Goal: Task Accomplishment & Management: Use online tool/utility

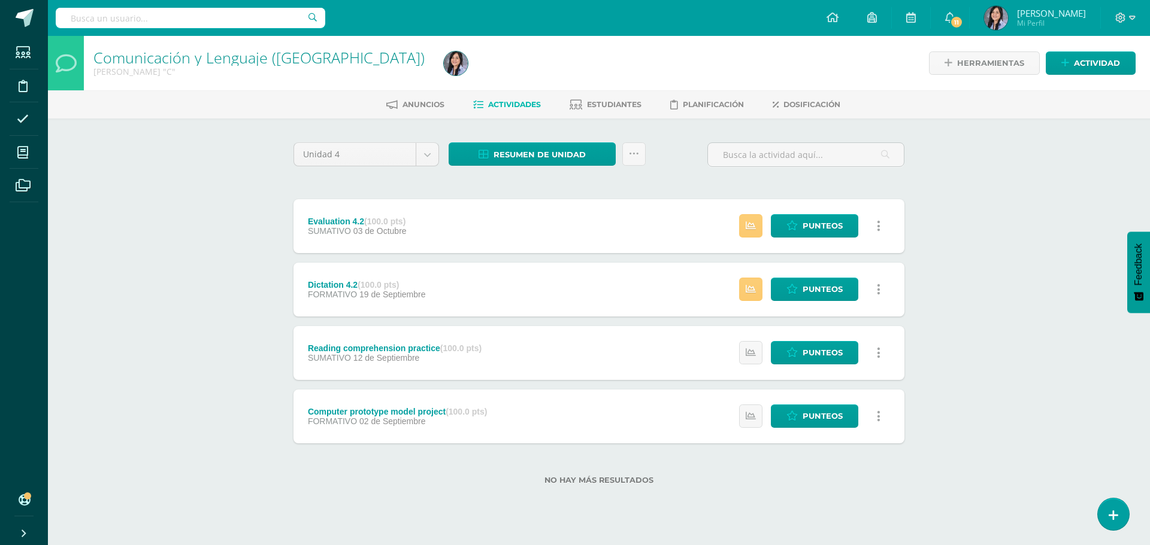
click at [806, 213] on div "Estatus de Actividad: 1 Estudiantes sin calificar 0 Estudiantes con cero Media …" at bounding box center [812, 226] width 183 height 54
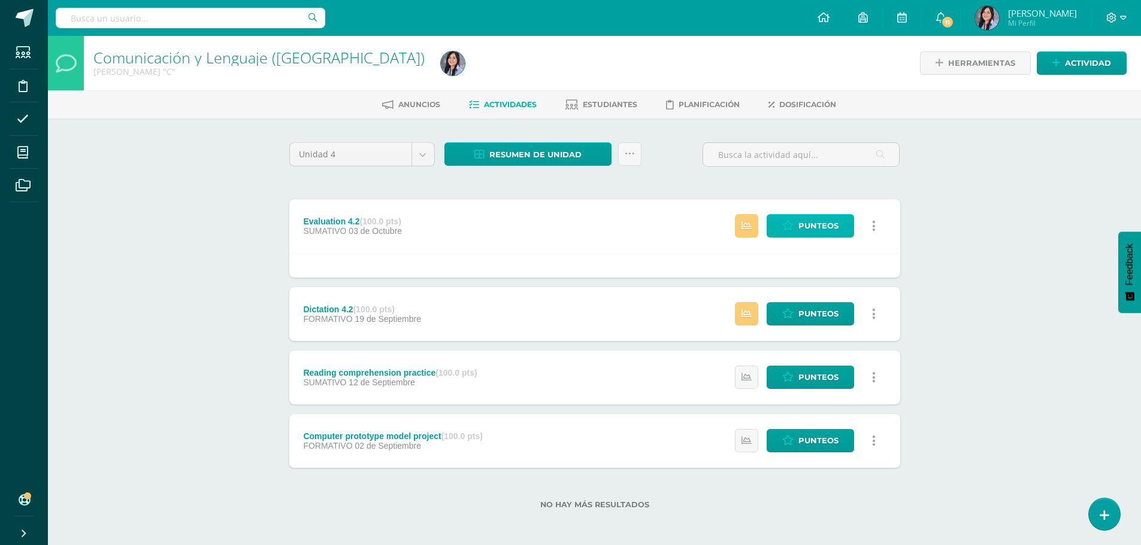
click at [821, 222] on span "Punteos" at bounding box center [818, 226] width 40 height 22
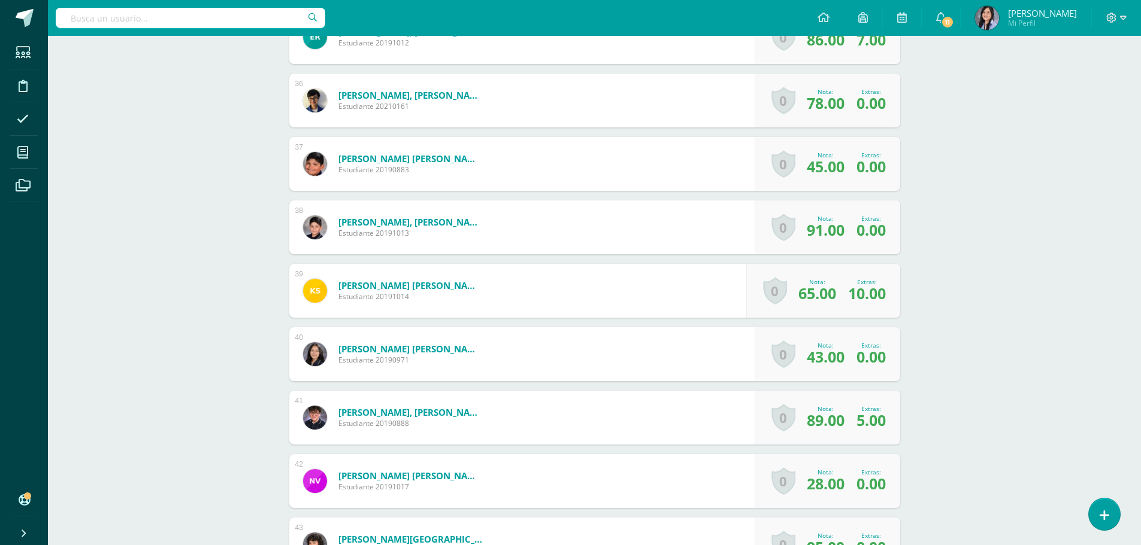
scroll to position [2737, 0]
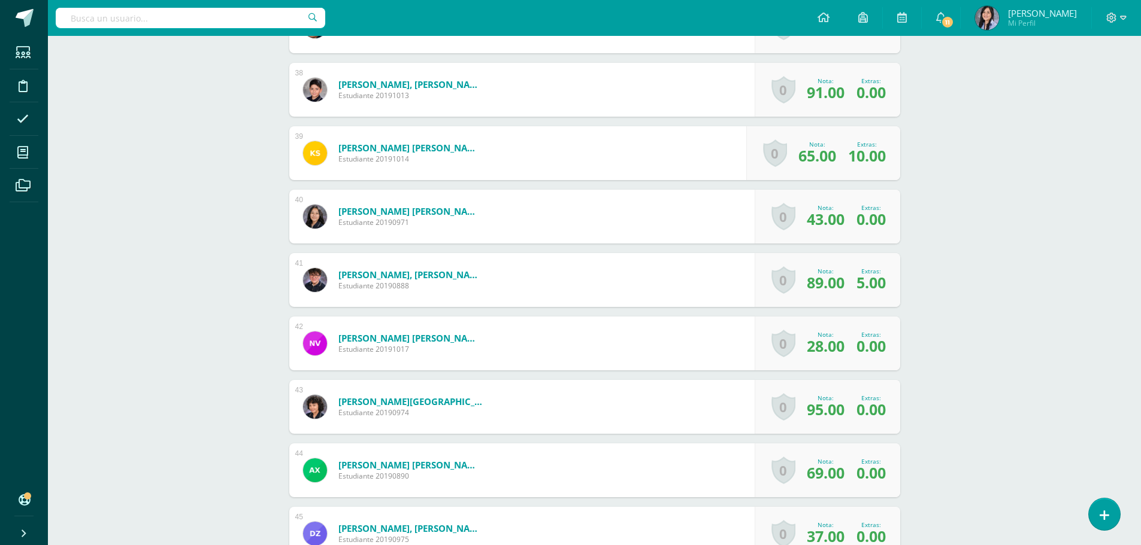
click at [865, 217] on span "0.00" at bounding box center [870, 219] width 29 height 20
click at [788, 217] on link "0" at bounding box center [783, 217] width 24 height 28
